Goal: Transaction & Acquisition: Purchase product/service

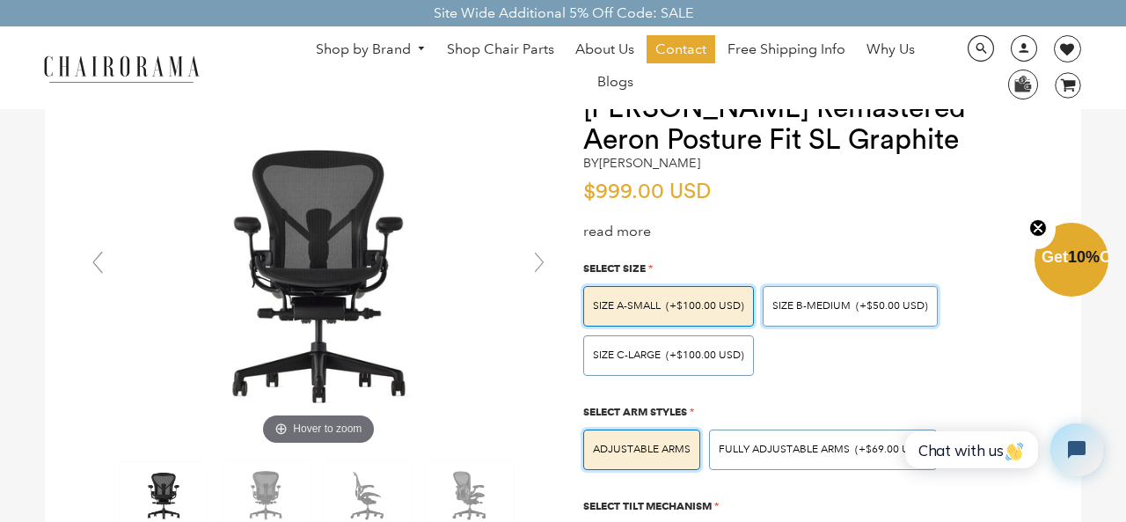
click at [818, 301] on span "SIZE B-MEDIUM" at bounding box center [812, 305] width 78 height 13
click at [0, 0] on input "SIZE B-MEDIUM (+$50.00 USD)" at bounding box center [0, 0] width 0 height 0
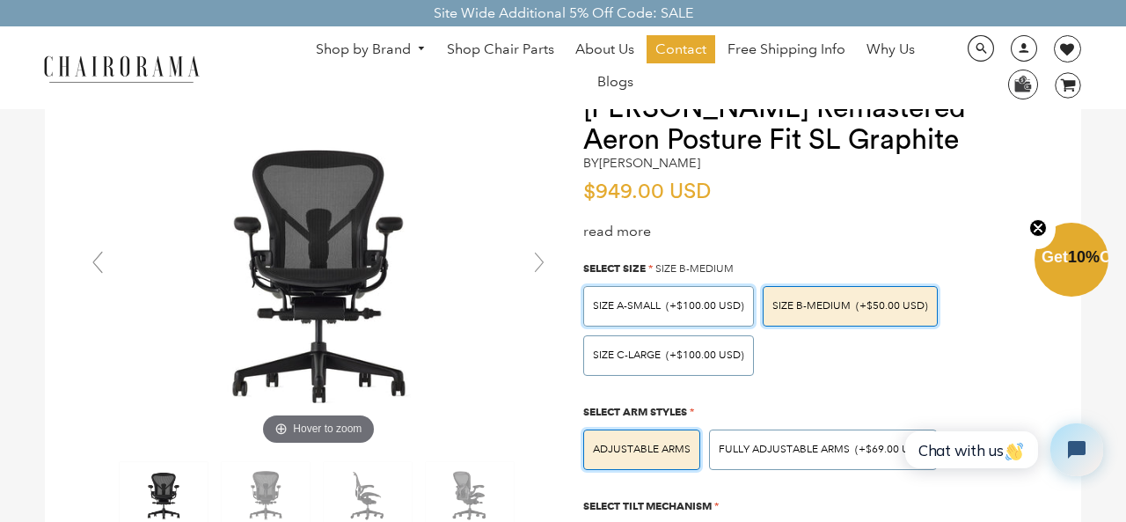
click at [722, 304] on span "(+$100.00 USD)" at bounding box center [705, 306] width 78 height 11
click at [0, 0] on input "SIZE A-SMALL (+$100.00 USD)" at bounding box center [0, 0] width 0 height 0
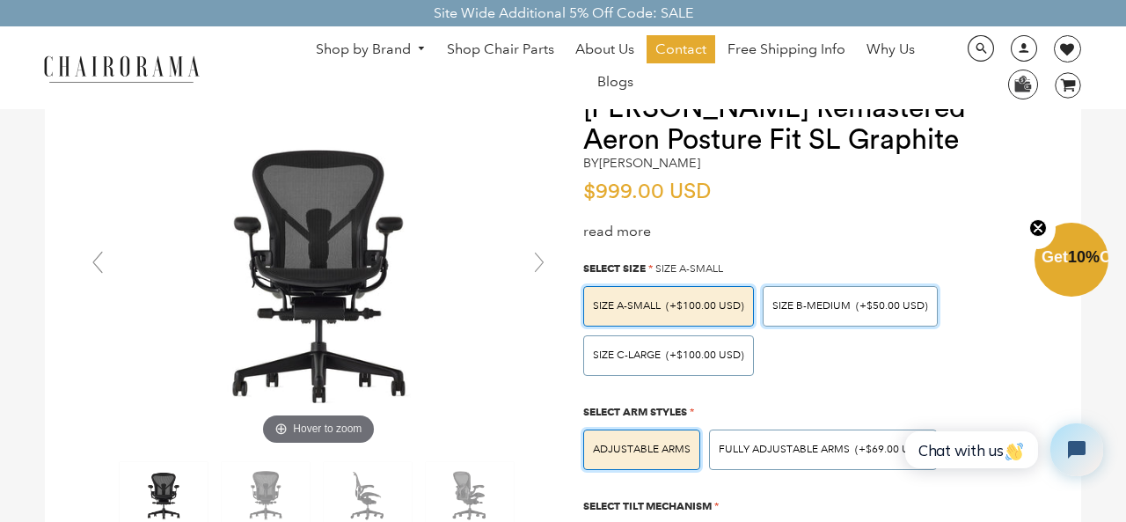
click at [812, 302] on span "SIZE B-MEDIUM" at bounding box center [812, 305] width 78 height 13
click at [0, 0] on input "SIZE B-MEDIUM (+$50.00 USD)" at bounding box center [0, 0] width 0 height 0
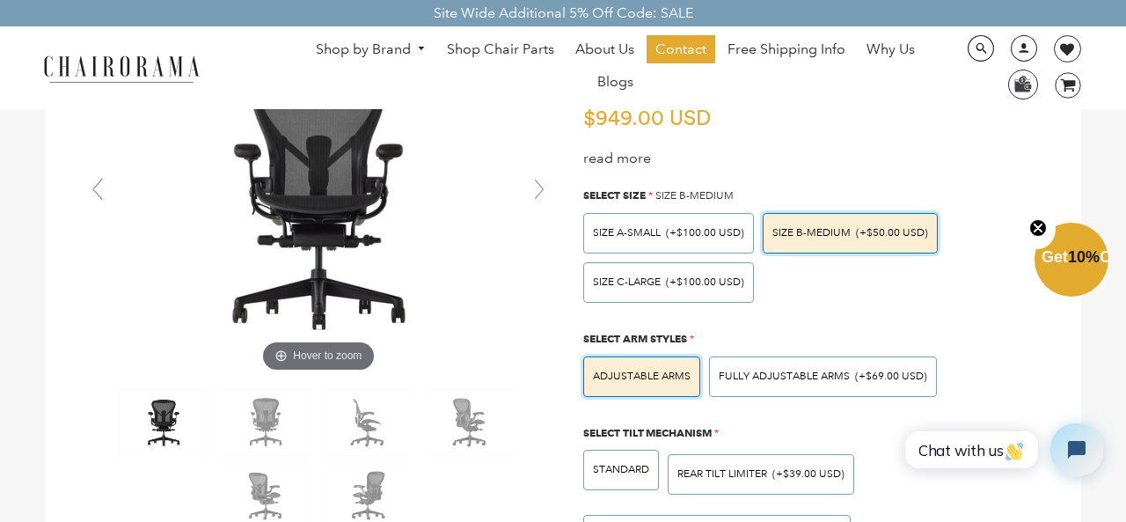
scroll to position [145, 0]
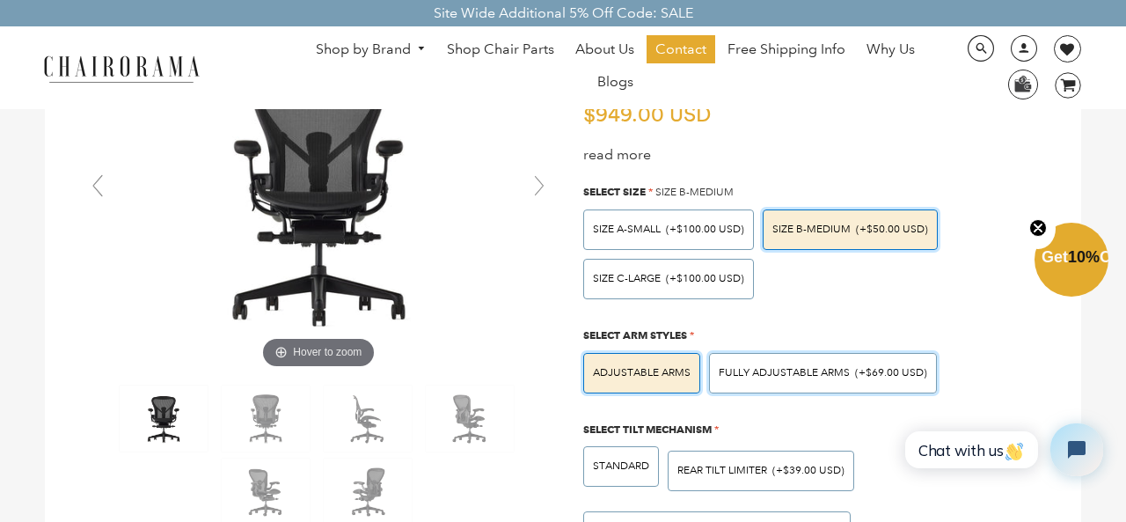
click at [805, 369] on span "Fully Adjustable Arms" at bounding box center [784, 372] width 131 height 13
click at [0, 0] on input "Fully Adjustable Arms (+$69.00 USD)" at bounding box center [0, 0] width 0 height 0
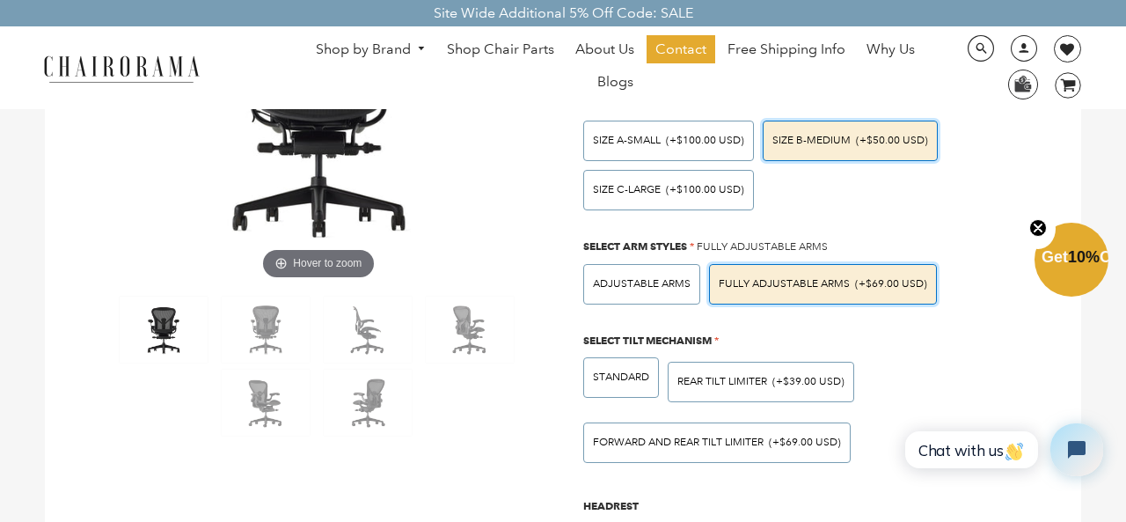
scroll to position [232, 0]
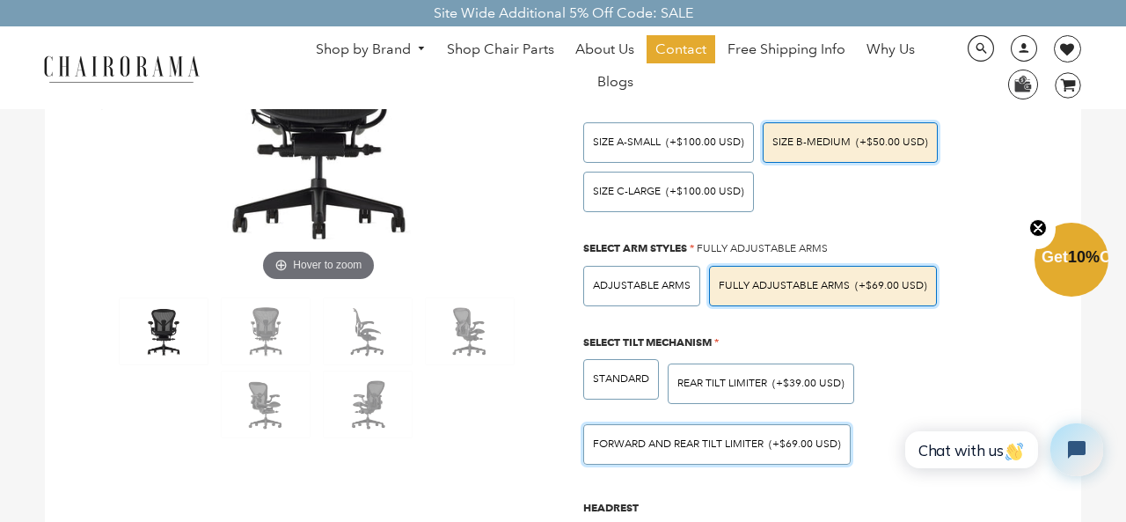
click at [697, 443] on span "FORWARD AND REAR TILT LIMITER" at bounding box center [678, 443] width 171 height 13
click at [0, 0] on input "FORWARD AND REAR TILT LIMITER (+$69.00 USD)" at bounding box center [0, 0] width 0 height 0
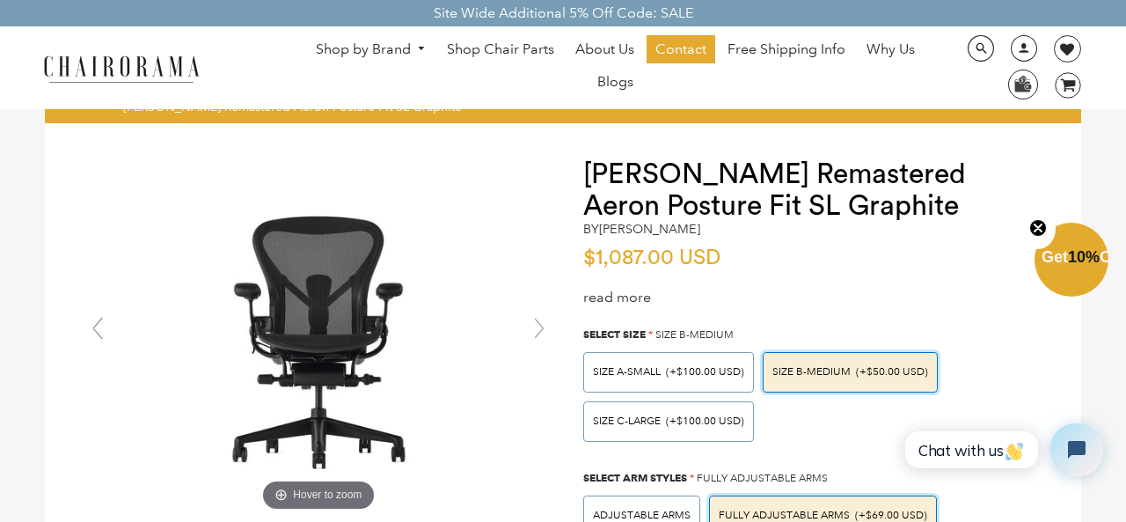
scroll to position [0, 0]
